Goal: Transaction & Acquisition: Purchase product/service

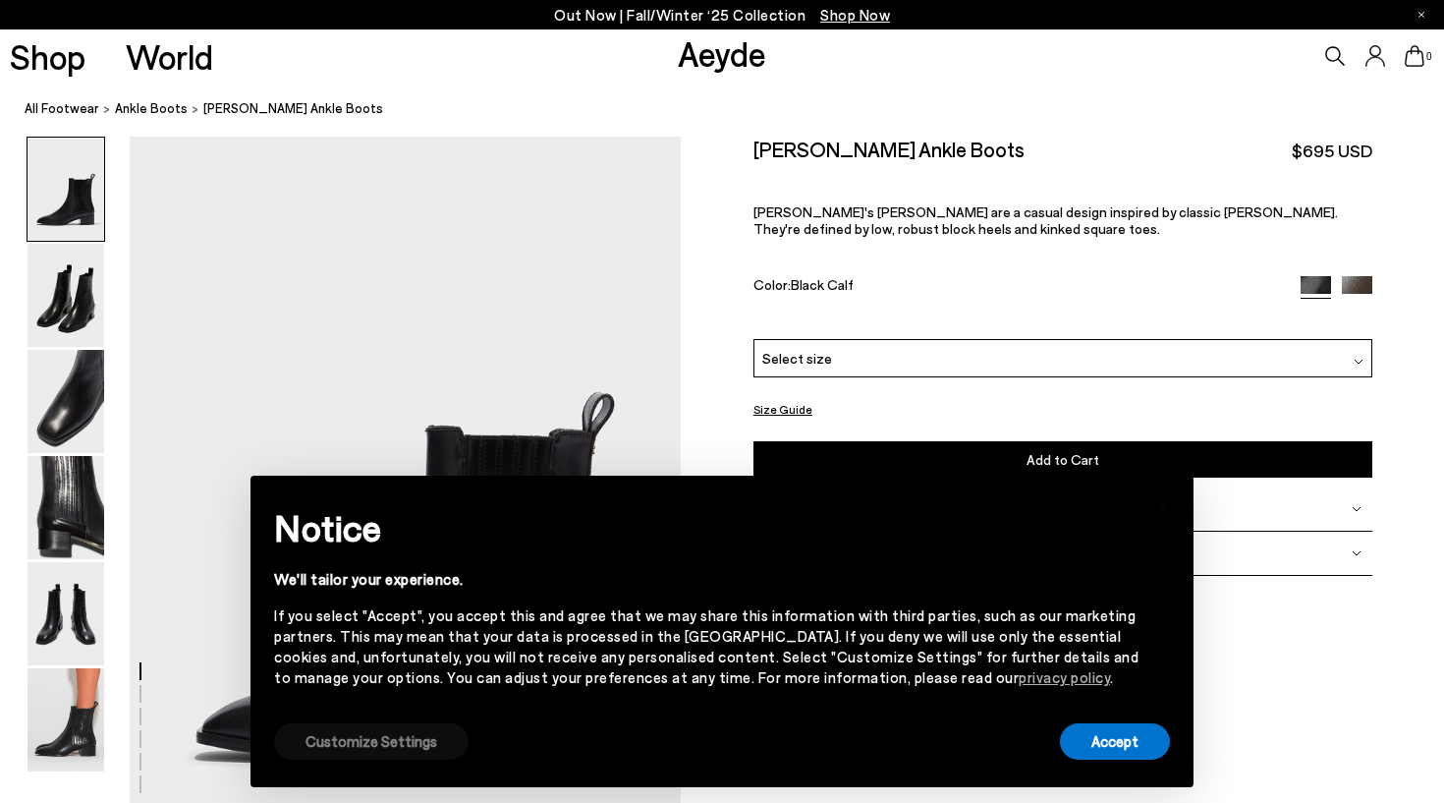
click at [440, 744] on button "Customize Settings" at bounding box center [371, 741] width 195 height 36
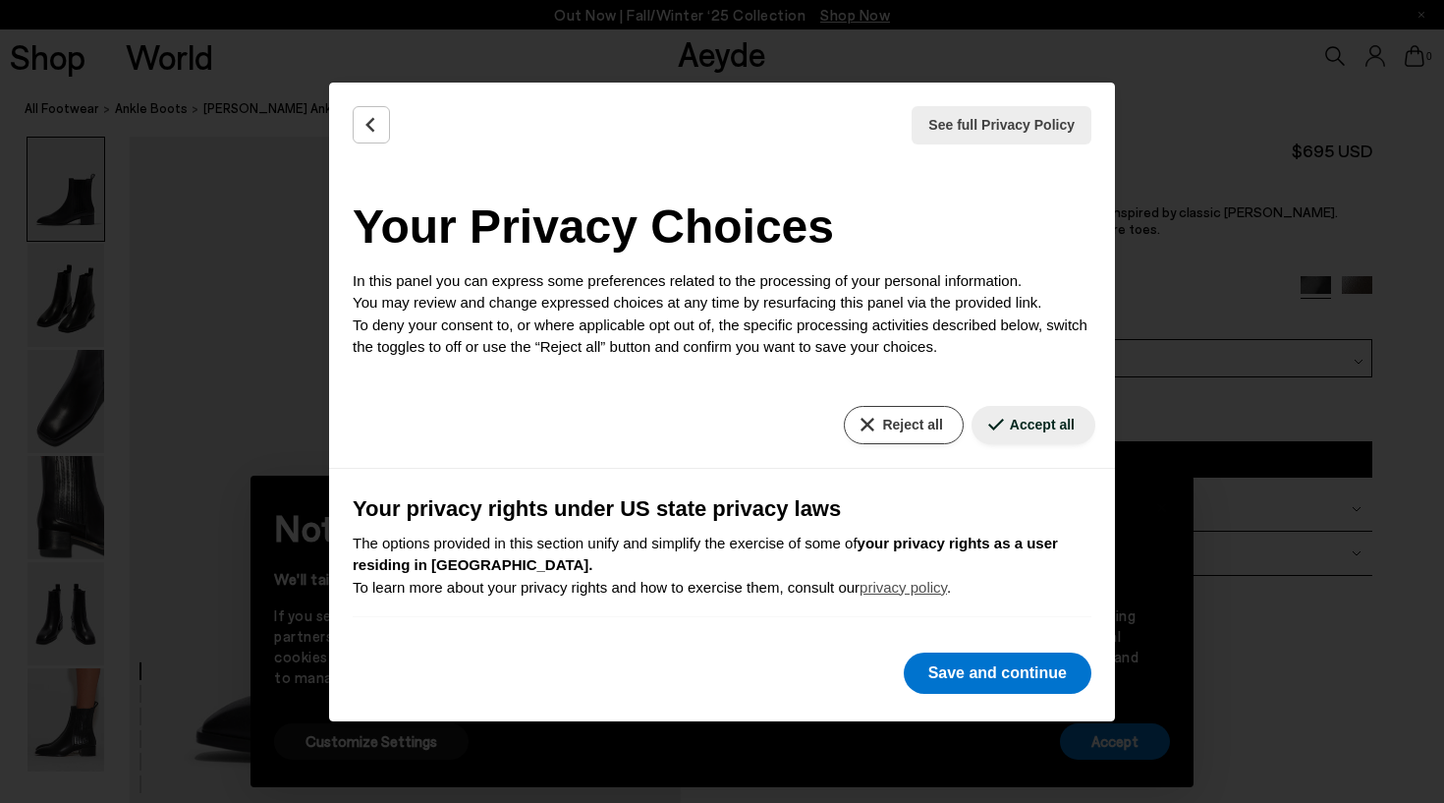
click at [940, 429] on button "Reject all" at bounding box center [903, 425] width 119 height 38
click at [901, 438] on button "Reject all" at bounding box center [903, 425] width 119 height 38
click at [896, 431] on button "Reject all" at bounding box center [903, 425] width 119 height 38
click at [987, 689] on button "Save and continue" at bounding box center [998, 672] width 188 height 41
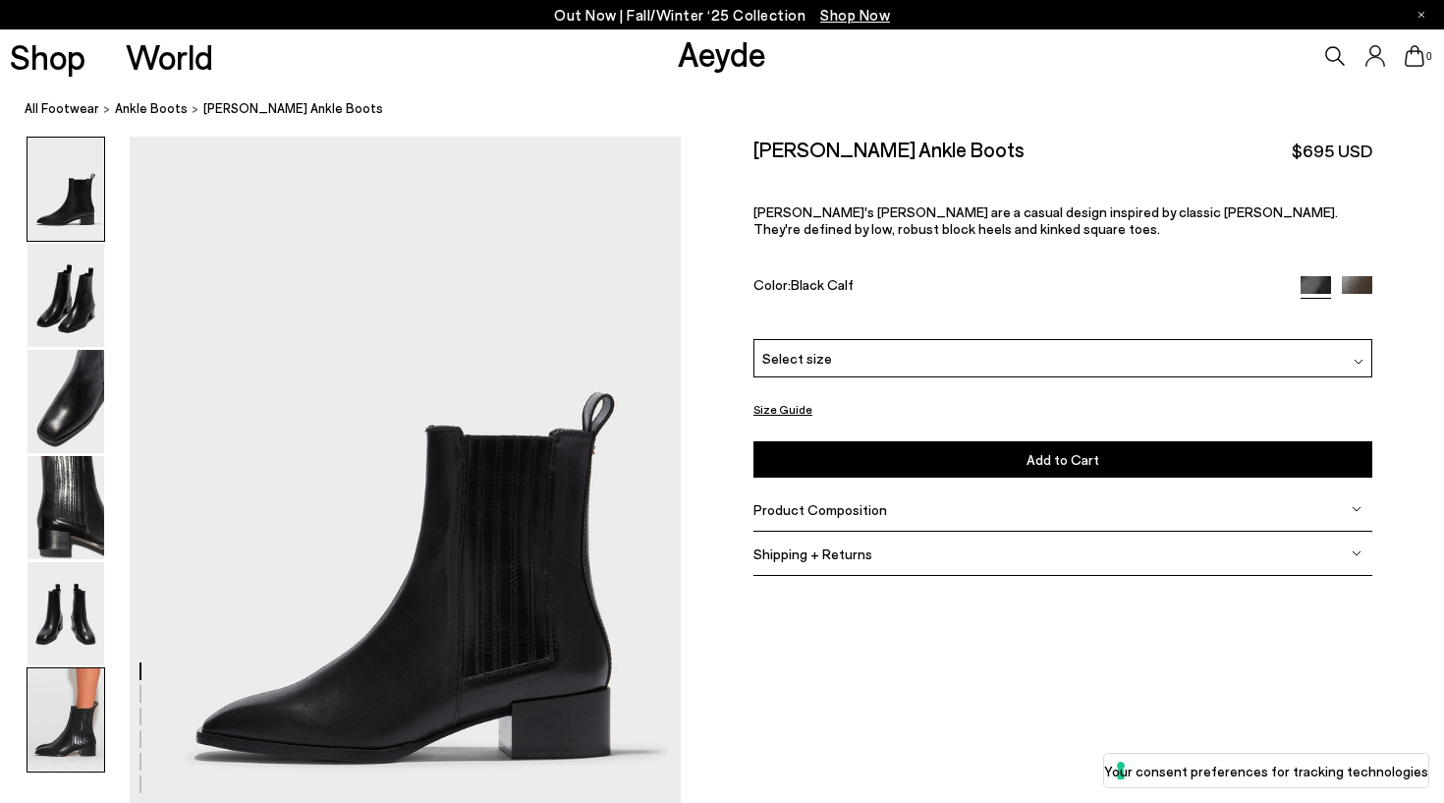
click at [91, 678] on img at bounding box center [66, 719] width 77 height 103
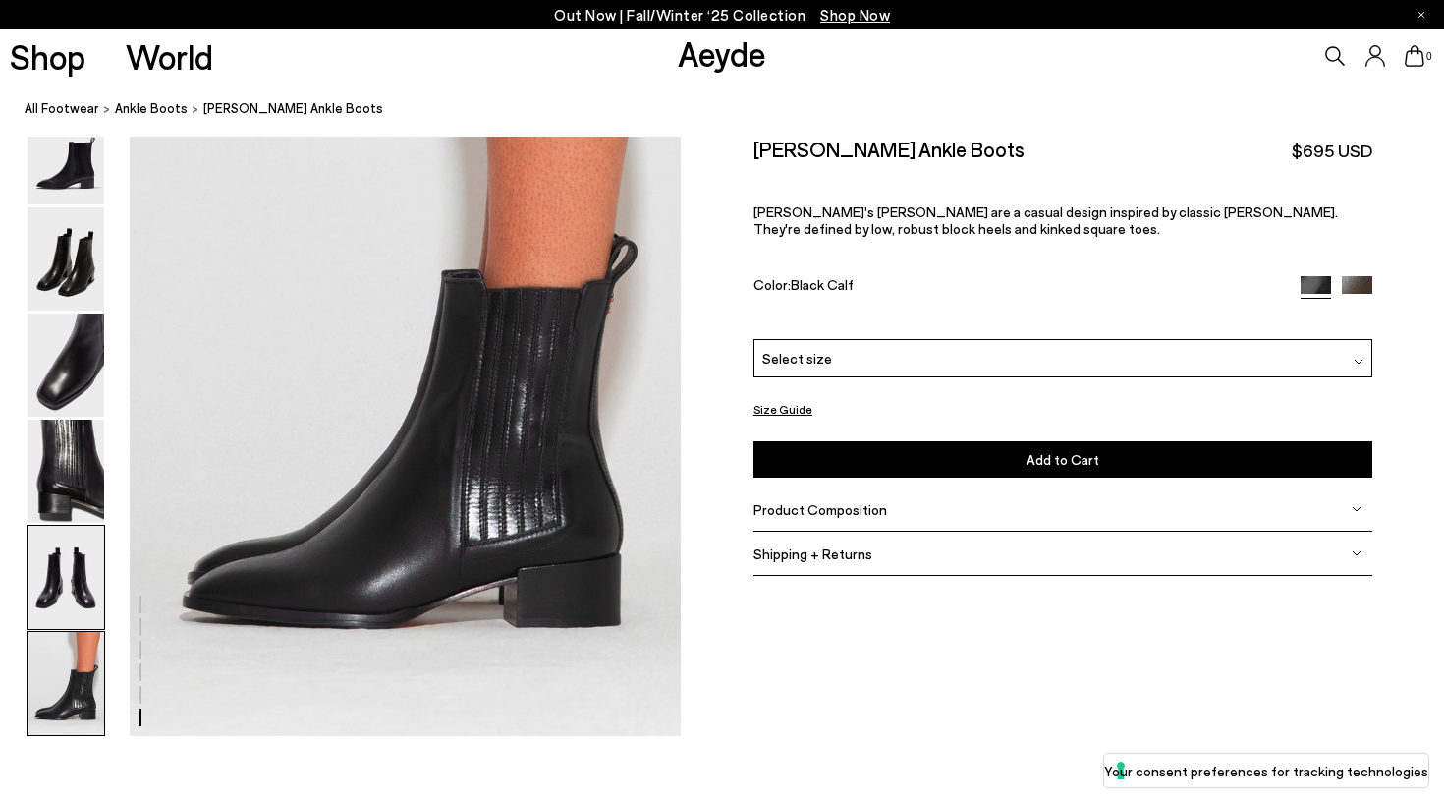
click at [84, 607] on img at bounding box center [66, 577] width 77 height 103
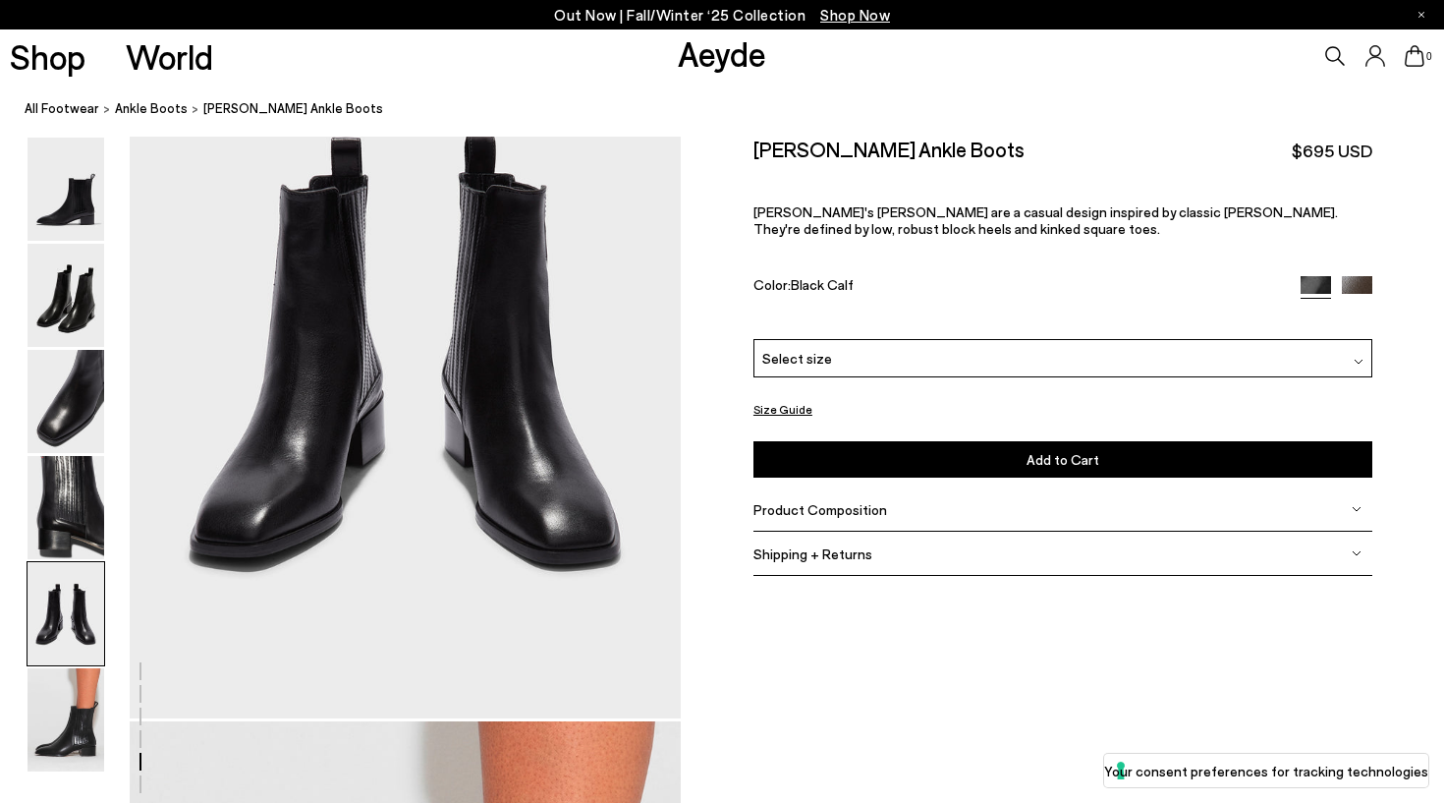
scroll to position [2955, 0]
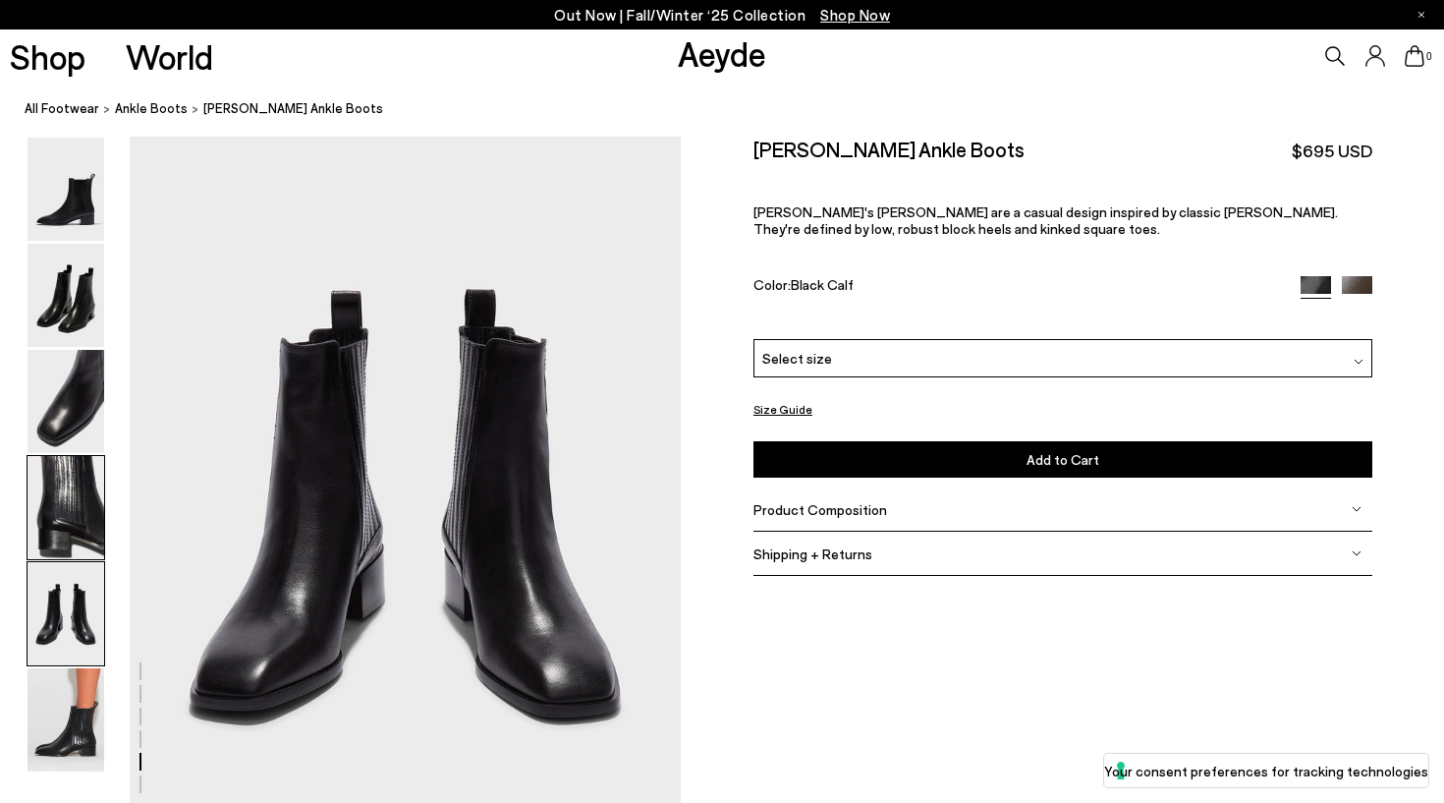
click at [82, 550] on img at bounding box center [66, 507] width 77 height 103
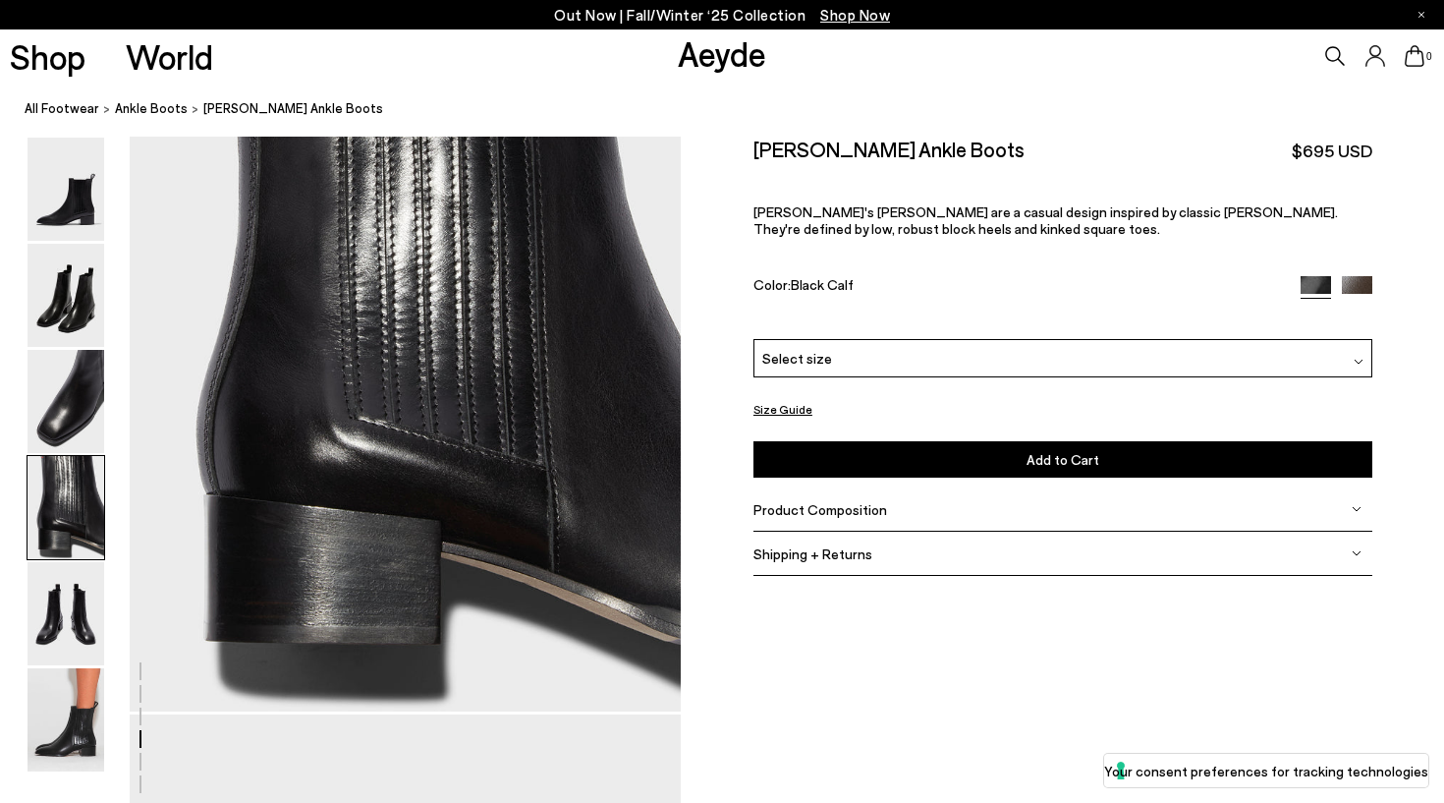
scroll to position [2216, 0]
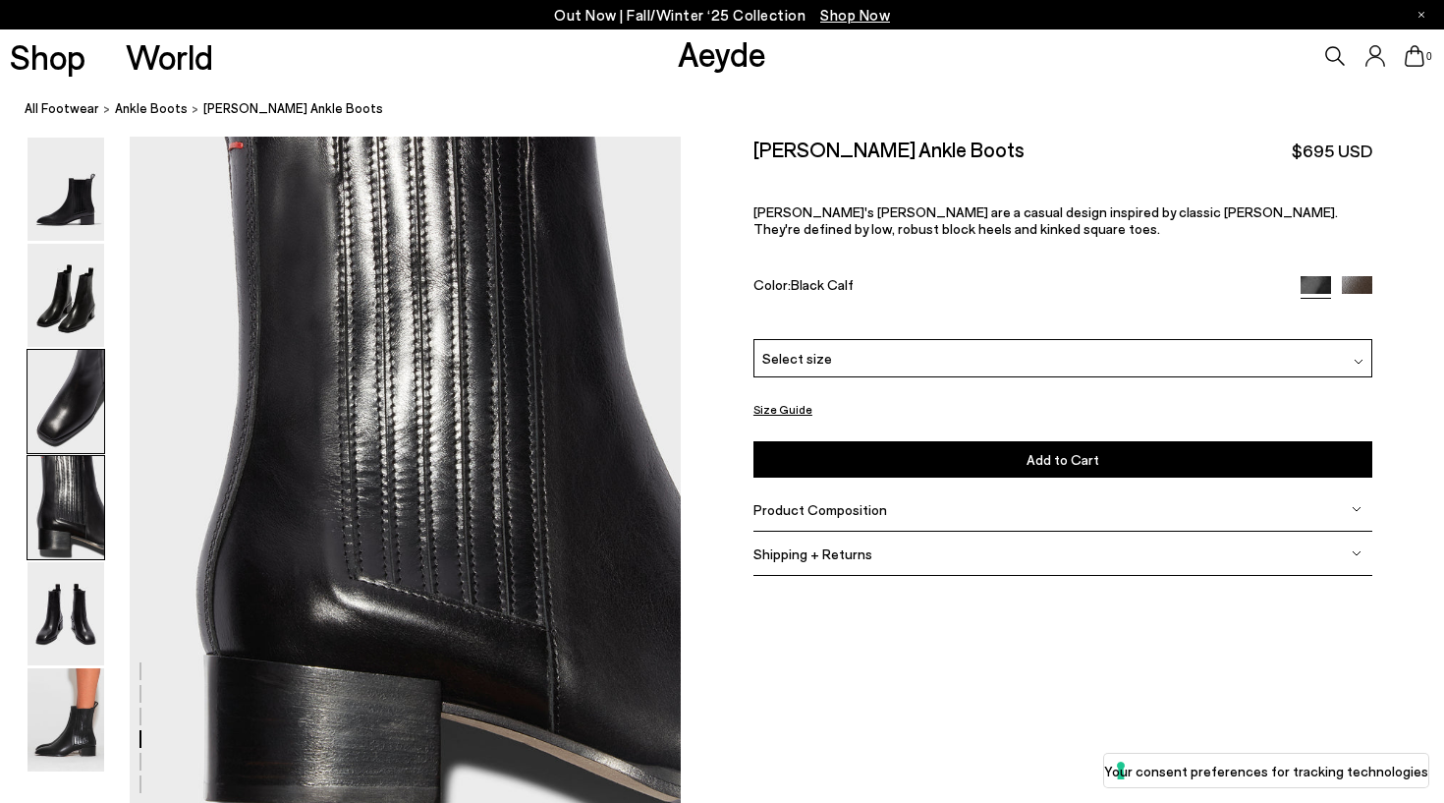
click at [82, 443] on img at bounding box center [66, 401] width 77 height 103
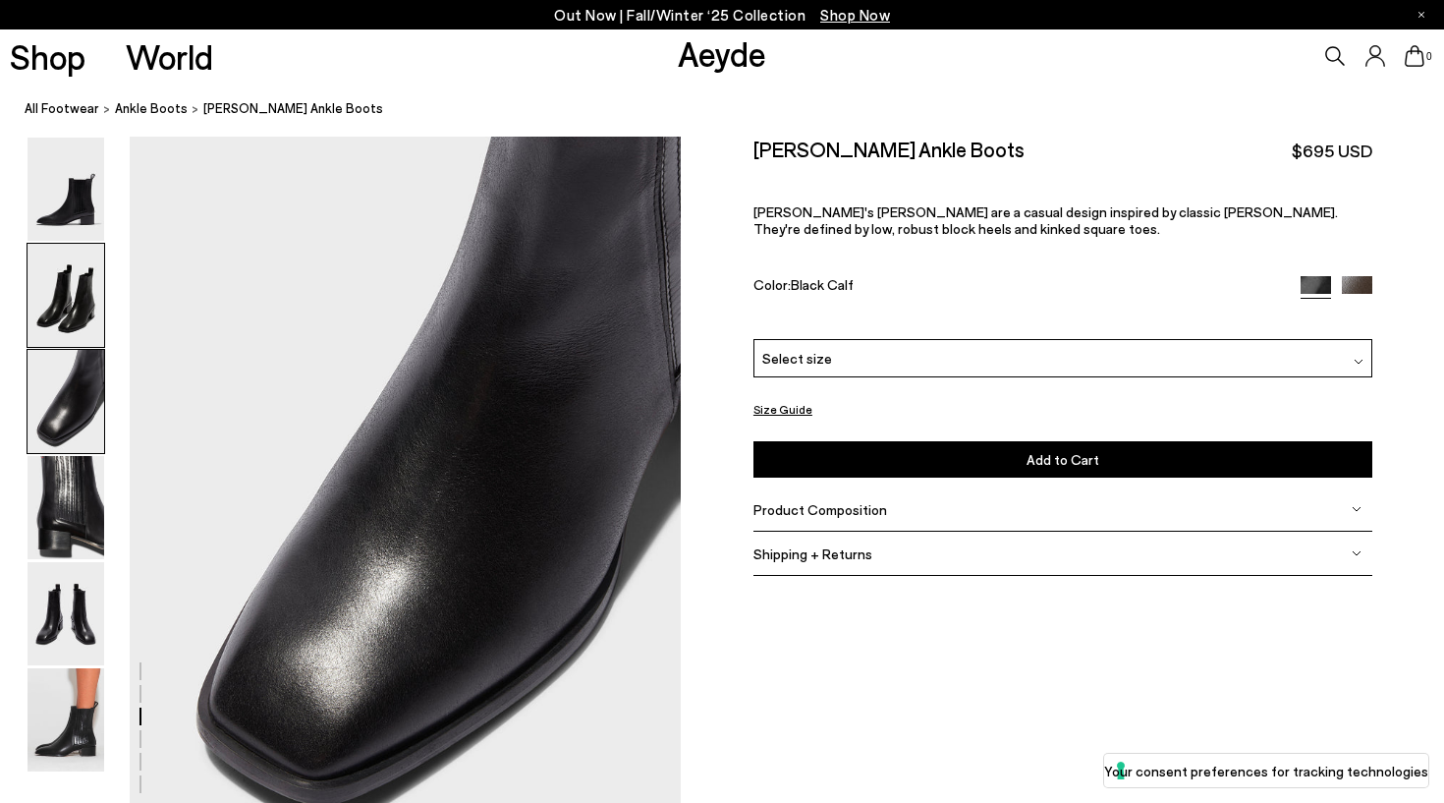
click at [81, 334] on img at bounding box center [66, 295] width 77 height 103
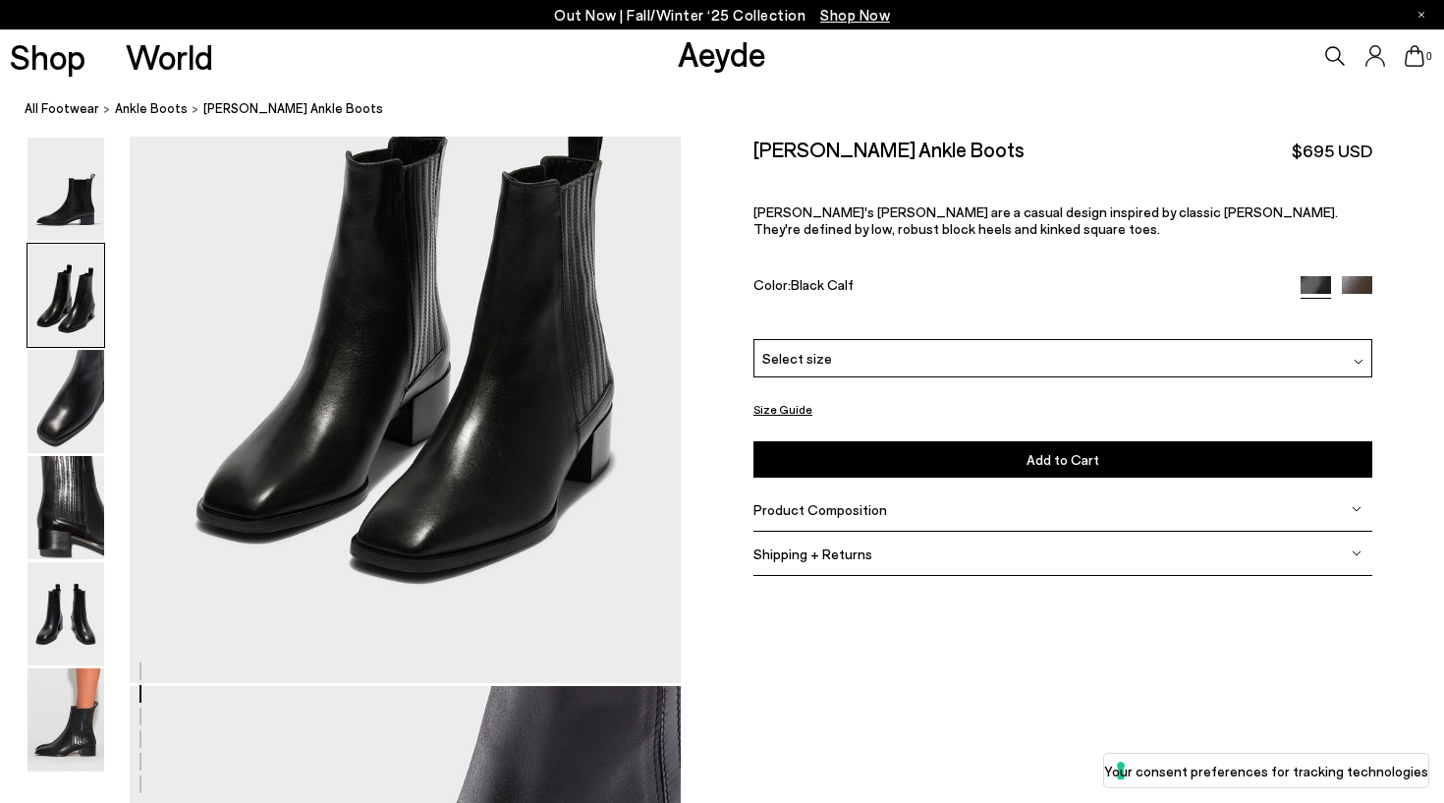
scroll to position [739, 0]
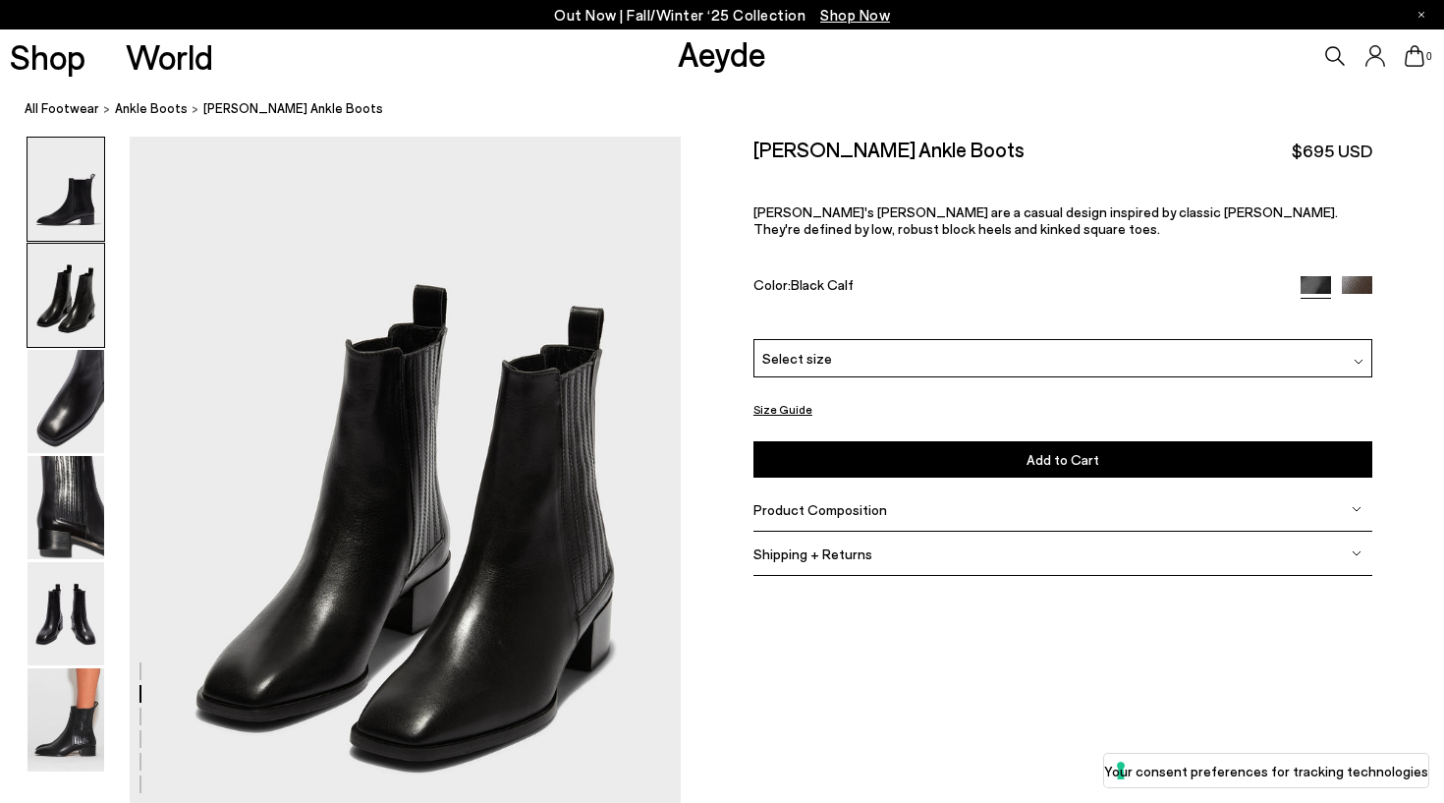
click at [73, 219] on img at bounding box center [66, 189] width 77 height 103
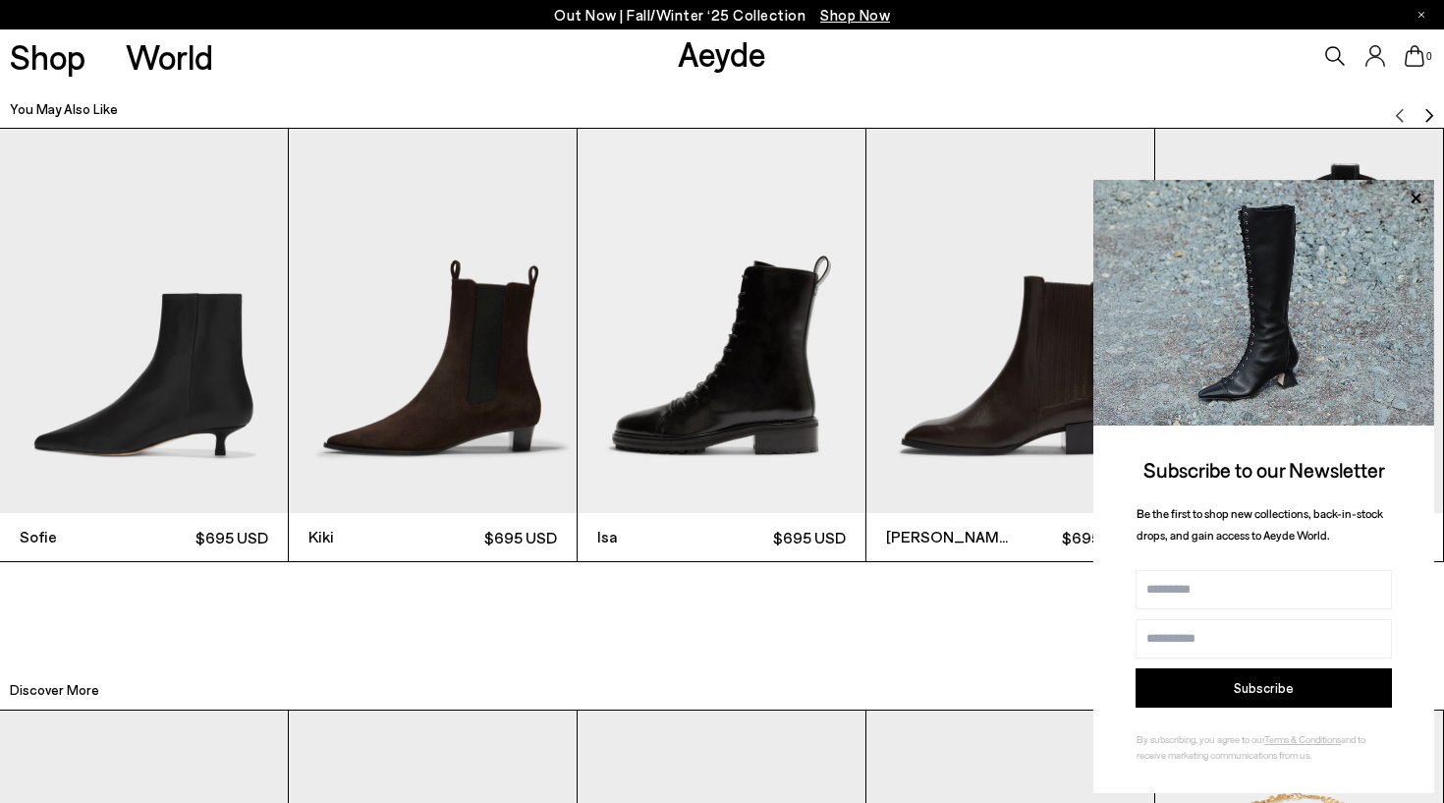
scroll to position [4586, 3]
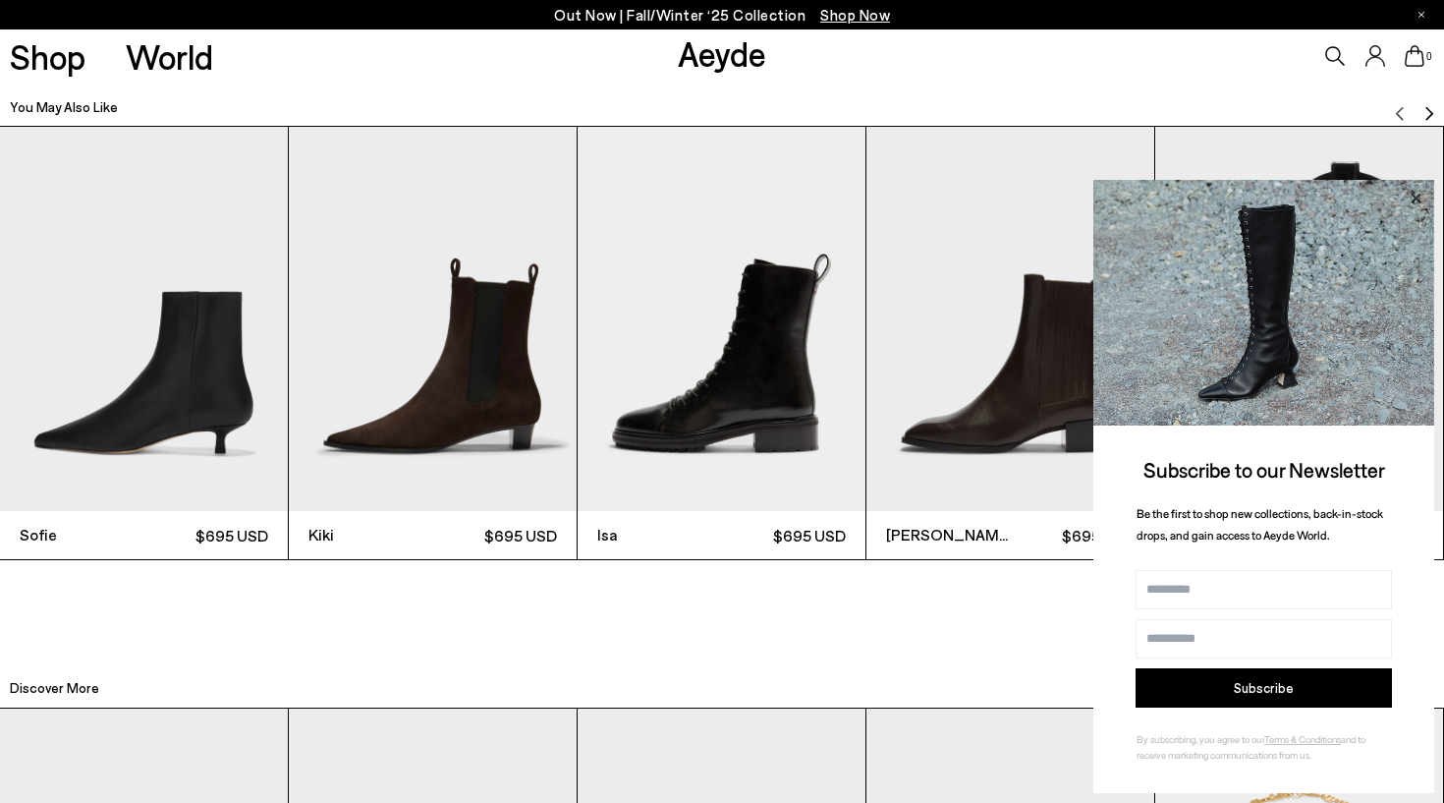
click at [1417, 196] on icon at bounding box center [1416, 199] width 26 height 26
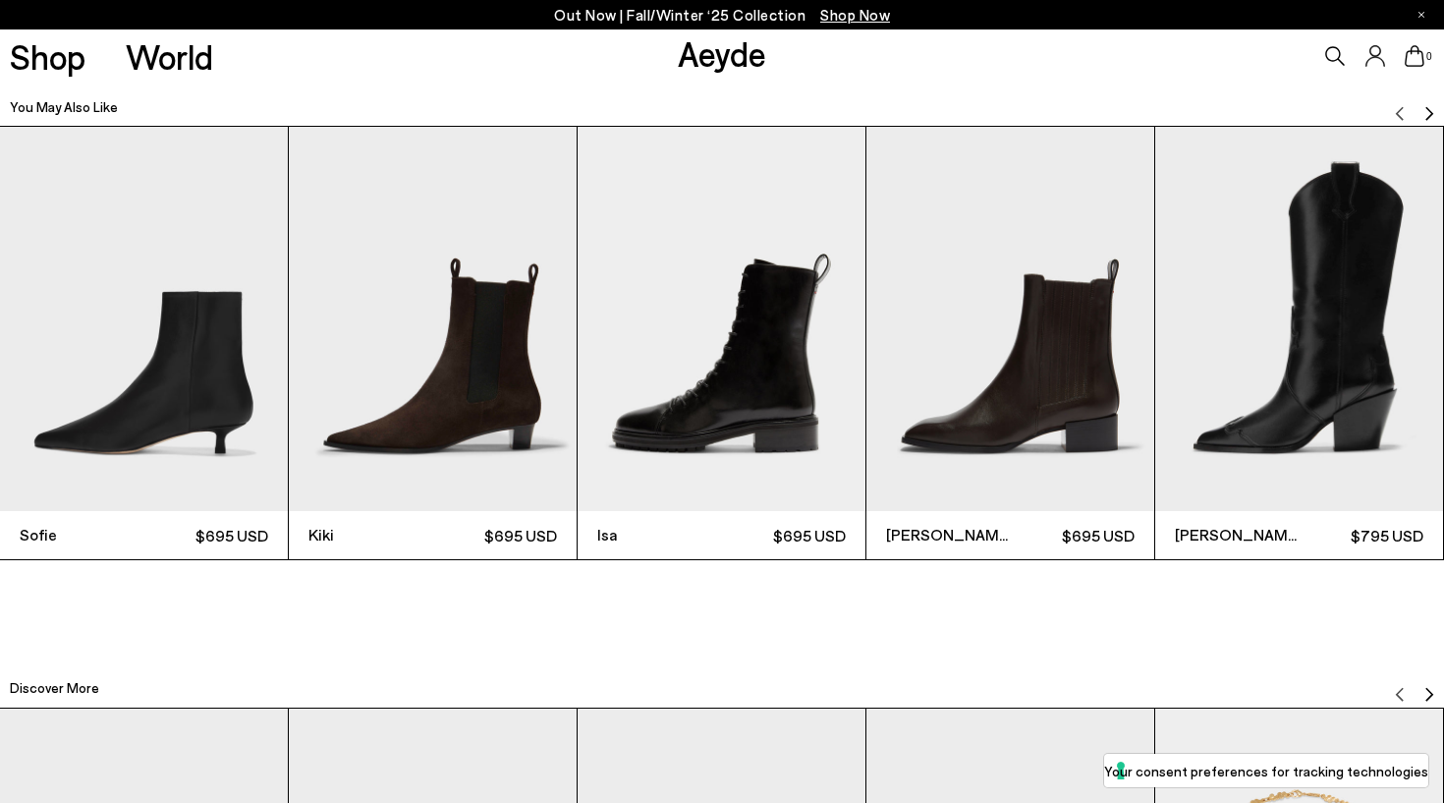
click at [1071, 445] on img "4 / 12" at bounding box center [1011, 319] width 288 height 384
